Goal: Task Accomplishment & Management: Manage account settings

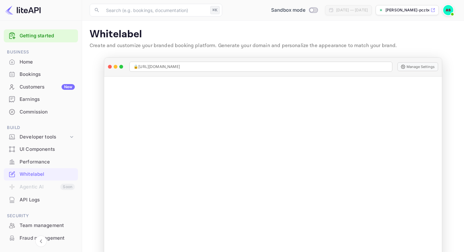
scroll to position [37, 0]
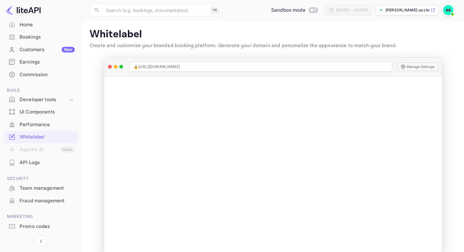
click at [447, 12] on img at bounding box center [448, 10] width 10 height 10
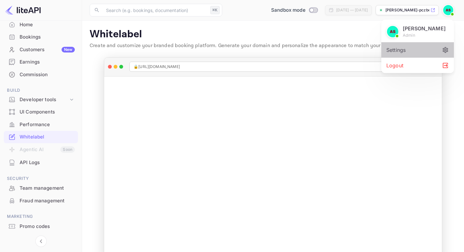
click at [421, 50] on div "Settings" at bounding box center [418, 49] width 73 height 15
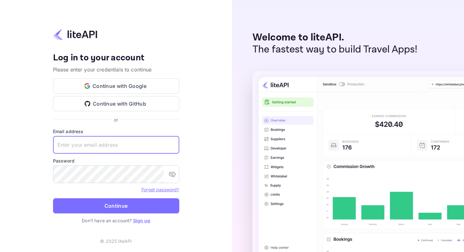
click at [130, 141] on input "text" at bounding box center [116, 145] width 126 height 18
type input "elatourismtechnologies@gmail.com"
click at [169, 173] on icon "toggle password visibility" at bounding box center [173, 174] width 8 height 8
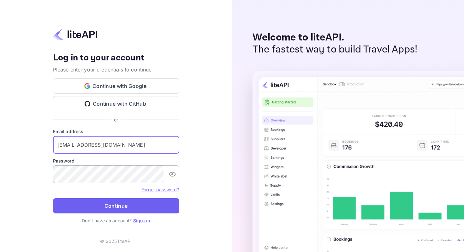
click at [123, 206] on button "Continue" at bounding box center [116, 205] width 126 height 15
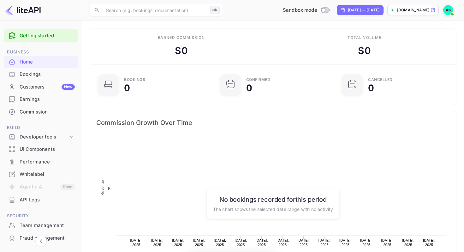
scroll to position [103, 118]
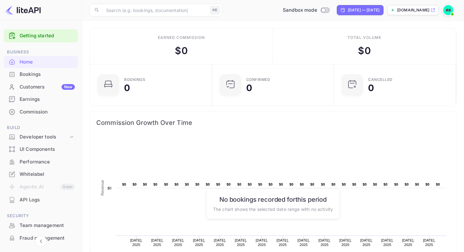
click at [433, 10] on icon at bounding box center [433, 10] width 5 height 4
click at [317, 10] on input "Switch to Production mode" at bounding box center [323, 10] width 13 height 4
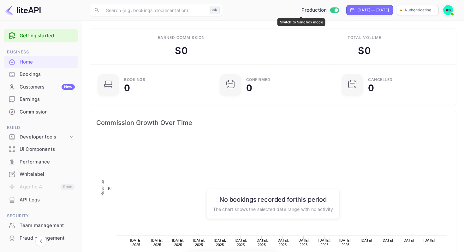
scroll to position [103, 118]
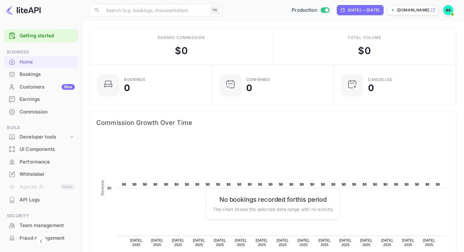
click at [449, 11] on img at bounding box center [448, 10] width 10 height 10
click at [247, 11] on div at bounding box center [232, 126] width 464 height 252
click at [43, 174] on div "Whitelabel" at bounding box center [47, 174] width 55 height 7
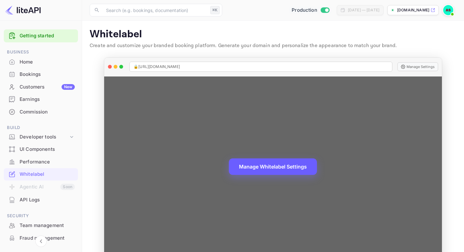
click at [270, 168] on button "Manage Whitelabel Settings" at bounding box center [273, 166] width 88 height 16
